Goal: Task Accomplishment & Management: Manage account settings

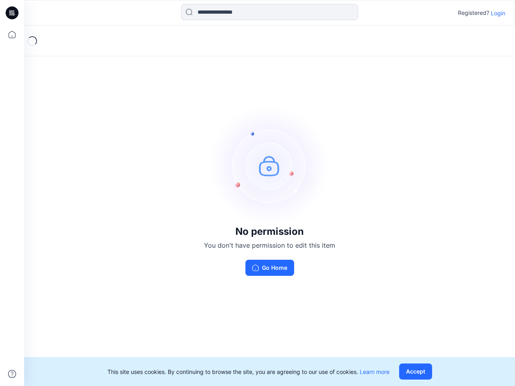
click at [258, 193] on img at bounding box center [269, 165] width 121 height 121
click at [12, 13] on icon at bounding box center [13, 13] width 3 height 0
click at [12, 35] on icon at bounding box center [12, 35] width 18 height 18
click at [12, 374] on icon at bounding box center [12, 374] width 8 height 8
click at [270, 12] on input at bounding box center [269, 12] width 177 height 16
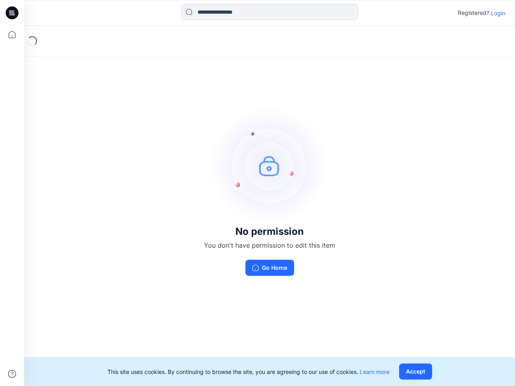
click at [498, 13] on p "Login" at bounding box center [498, 13] width 14 height 8
click at [417, 372] on button "Accept" at bounding box center [415, 372] width 33 height 16
